Goal: Information Seeking & Learning: Learn about a topic

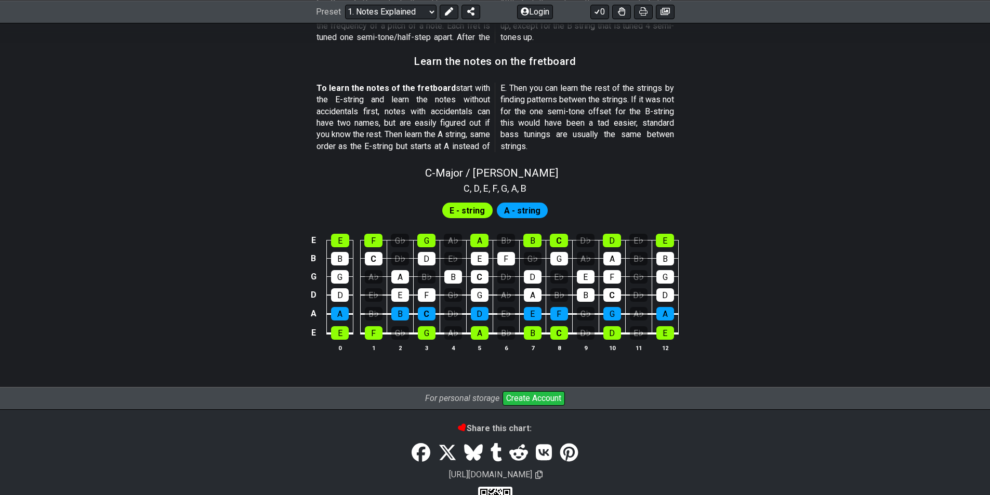
scroll to position [951, 0]
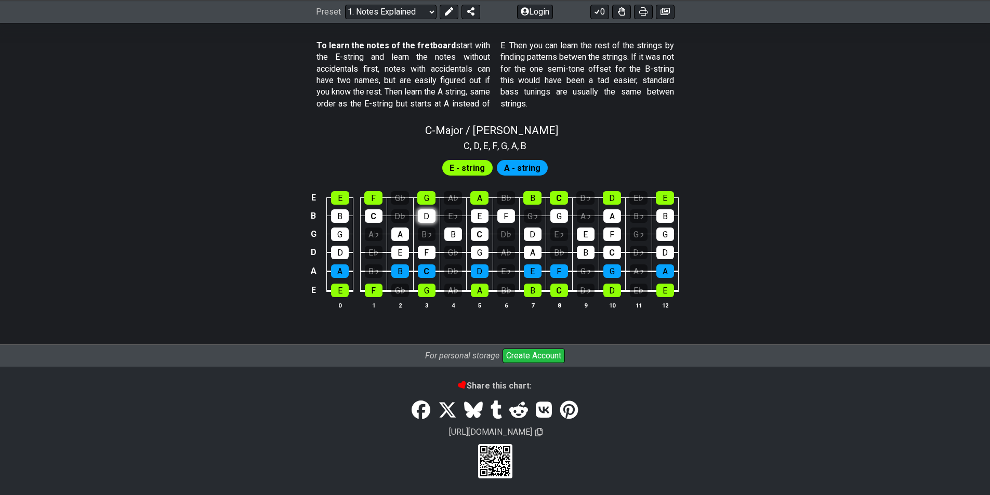
click at [423, 213] on section "E - string A - string E E F G♭ G A♭ A B♭ B C D♭ D E♭ E B B C D♭ D E♭ E F G♭ G A…" at bounding box center [495, 238] width 990 height 171
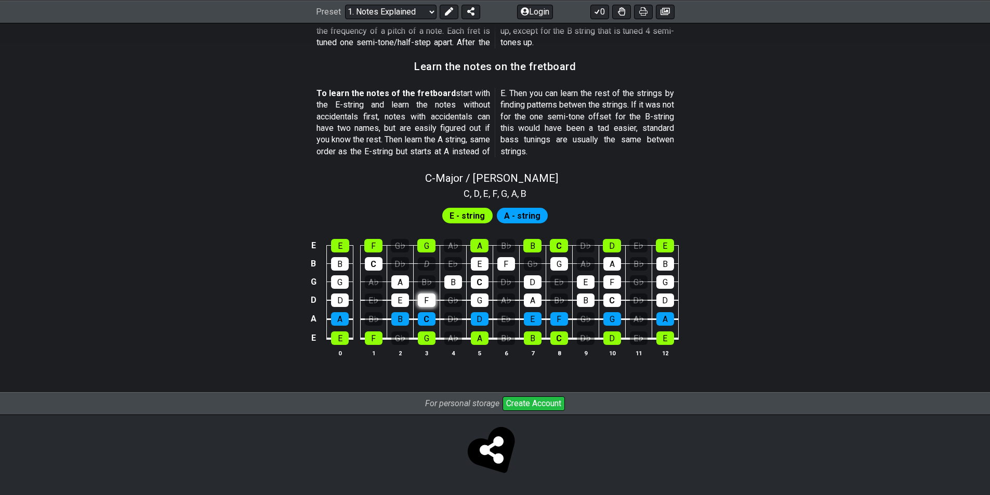
click at [425, 294] on div "F" at bounding box center [427, 301] width 18 height 14
click at [430, 298] on div "F" at bounding box center [427, 301] width 18 height 14
click at [432, 276] on div "B♭" at bounding box center [427, 283] width 18 height 14
click at [446, 260] on div "E♭" at bounding box center [453, 264] width 18 height 14
click at [428, 257] on div "D" at bounding box center [427, 264] width 18 height 14
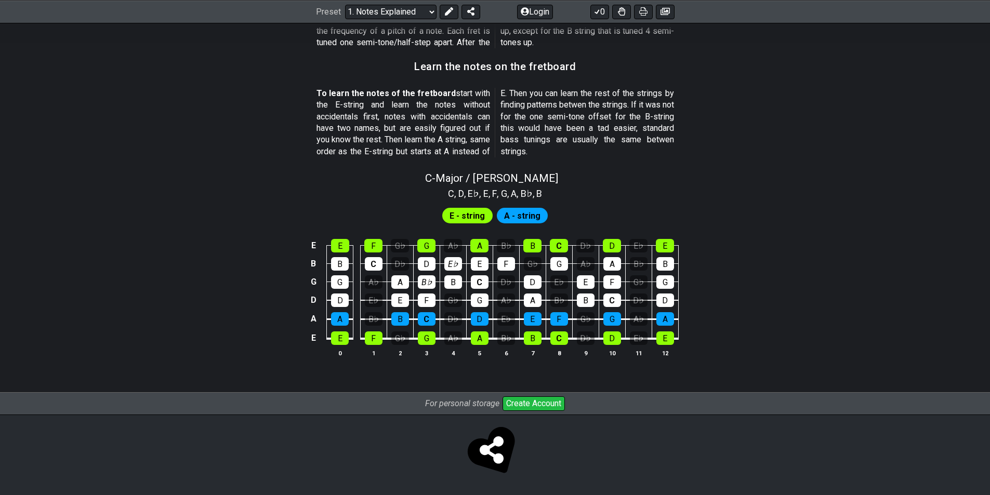
click at [481, 218] on span "E - string" at bounding box center [467, 215] width 35 height 15
click at [488, 214] on div "E - string" at bounding box center [467, 216] width 50 height 16
click at [517, 215] on span "A - string" at bounding box center [522, 215] width 36 height 15
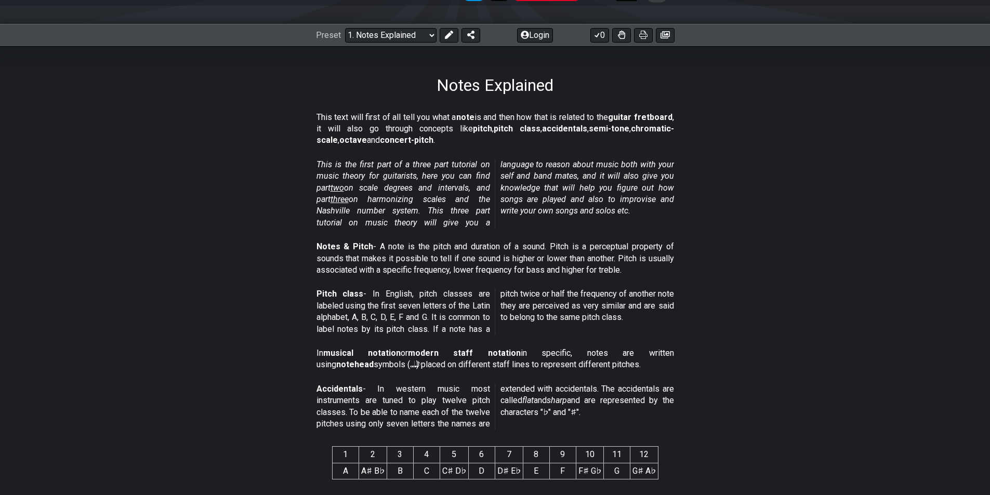
scroll to position [77, 0]
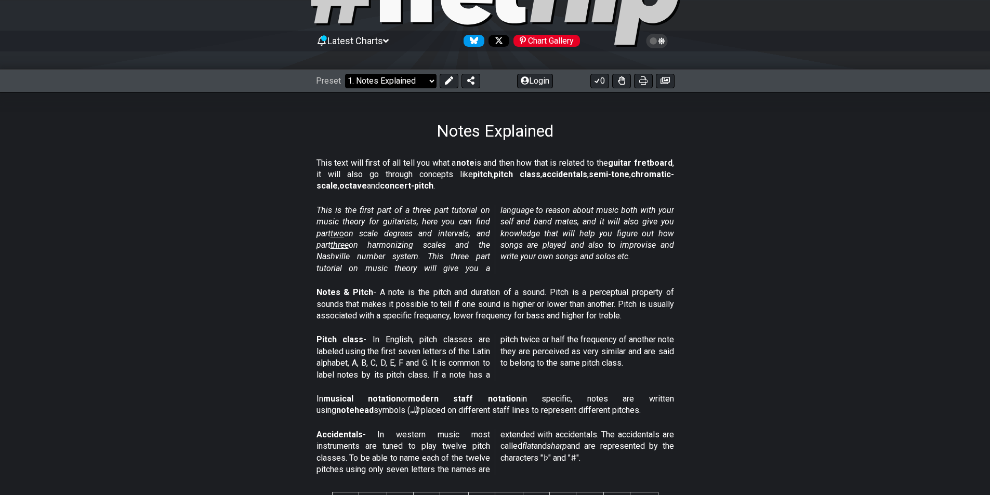
click at [404, 84] on select "Welcome to #fretflip! Initial Preset Custom Preset Minor Pentatonic Major Penta…" at bounding box center [390, 81] width 91 height 15
click at [345, 74] on select "Welcome to #fretflip! Initial Preset Custom Preset Minor Pentatonic Major Penta…" at bounding box center [390, 81] width 91 height 15
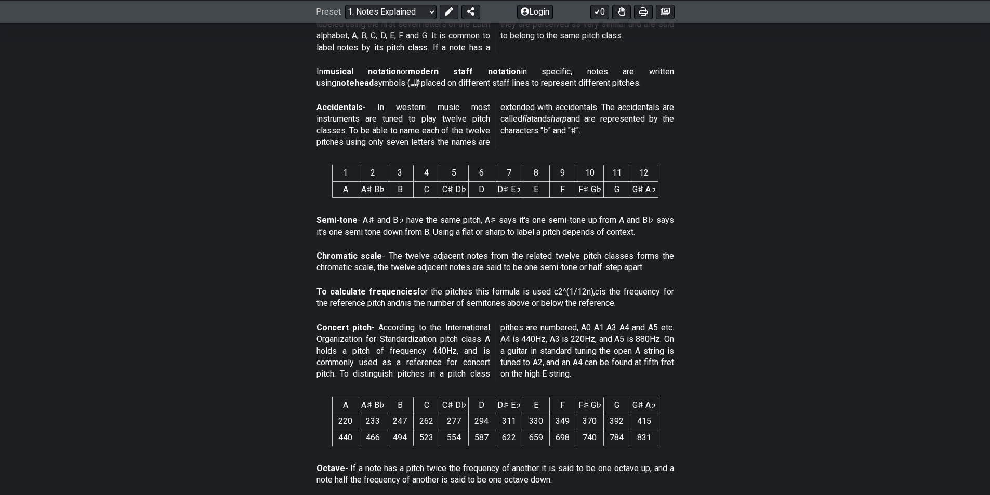
scroll to position [403, 0]
